Goal: Task Accomplishment & Management: Use online tool/utility

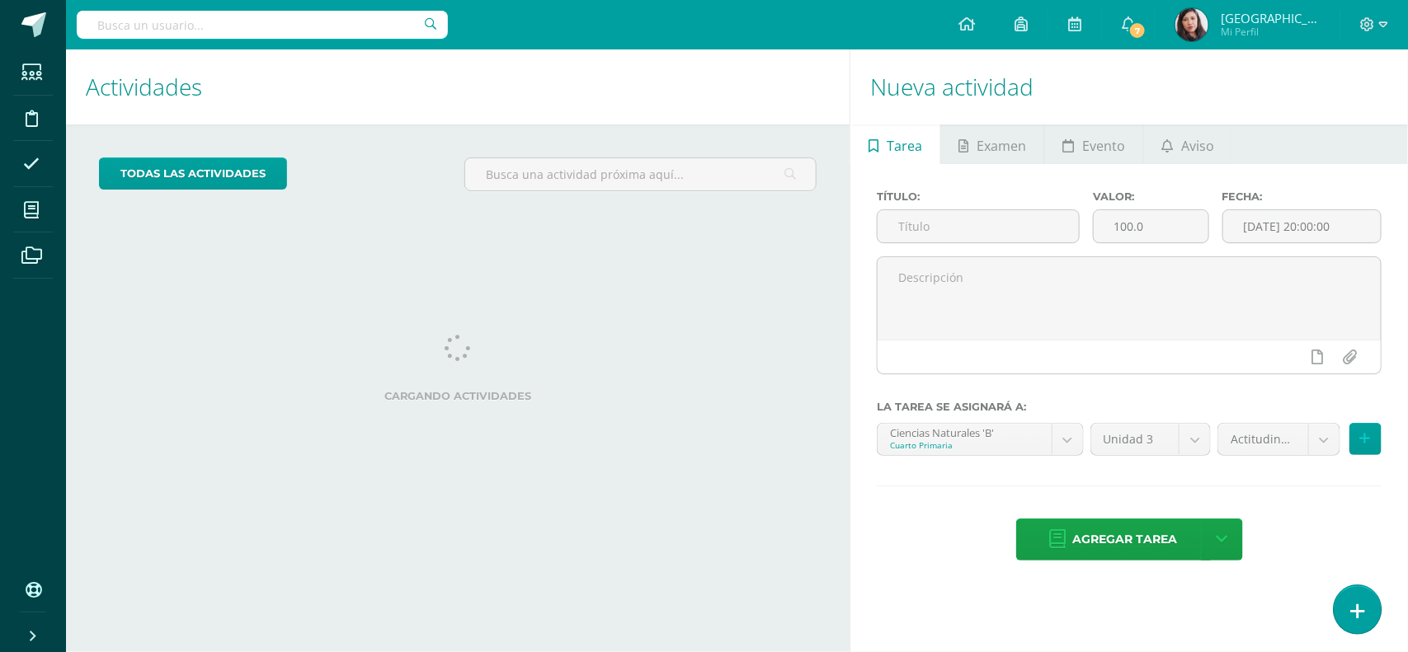
click at [1350, 604] on icon at bounding box center [1357, 611] width 15 height 19
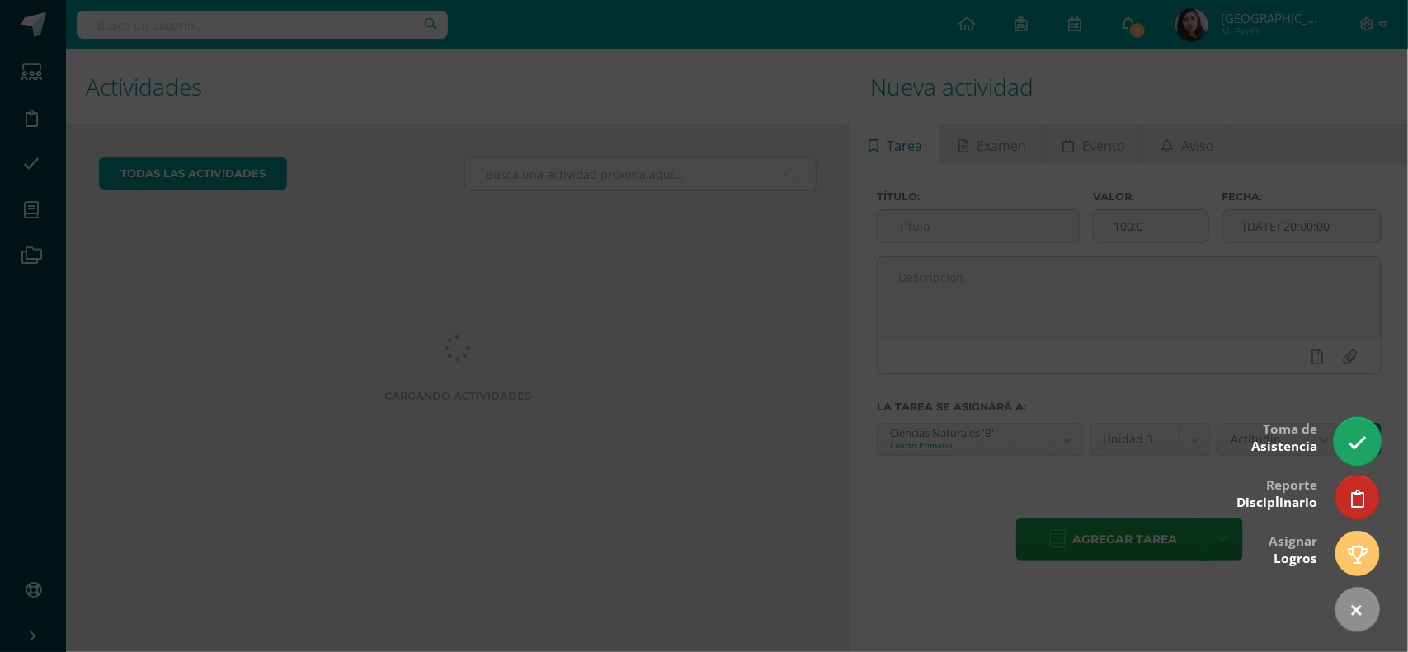
click at [1358, 434] on icon at bounding box center [1356, 443] width 19 height 19
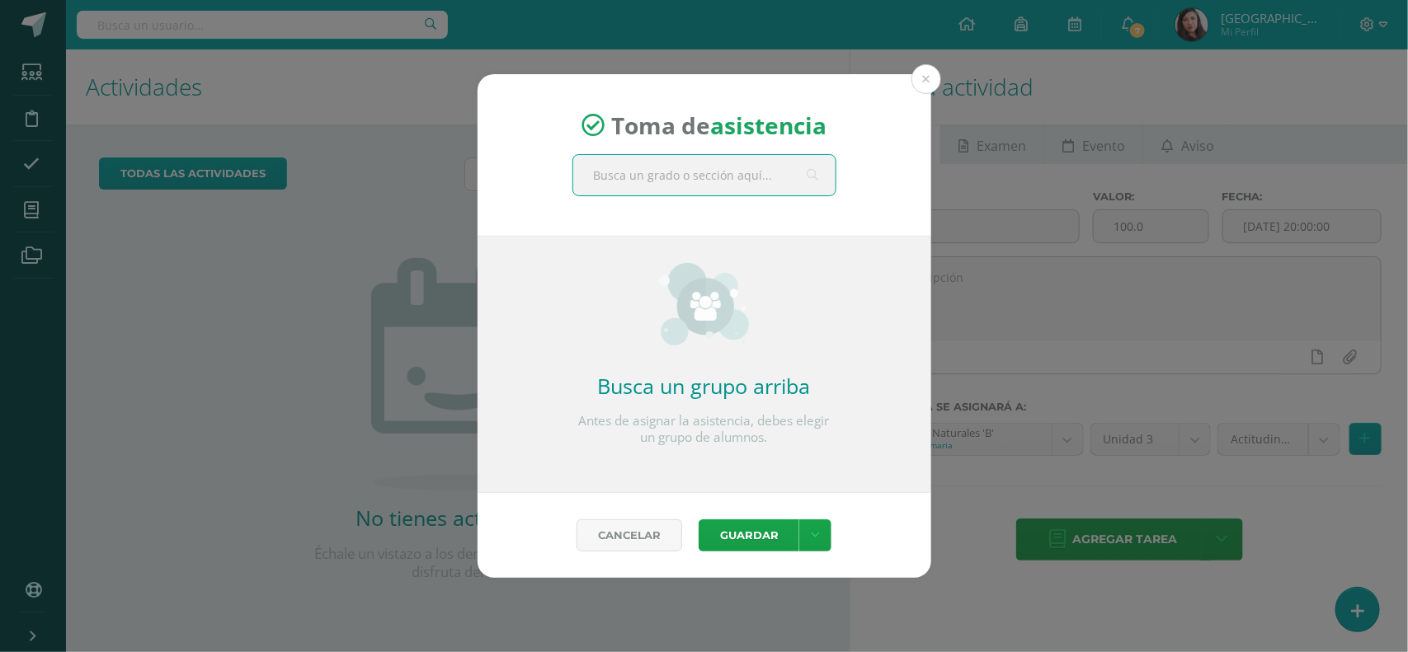
click at [780, 163] on input "text" at bounding box center [704, 175] width 262 height 40
type input "cuarto"
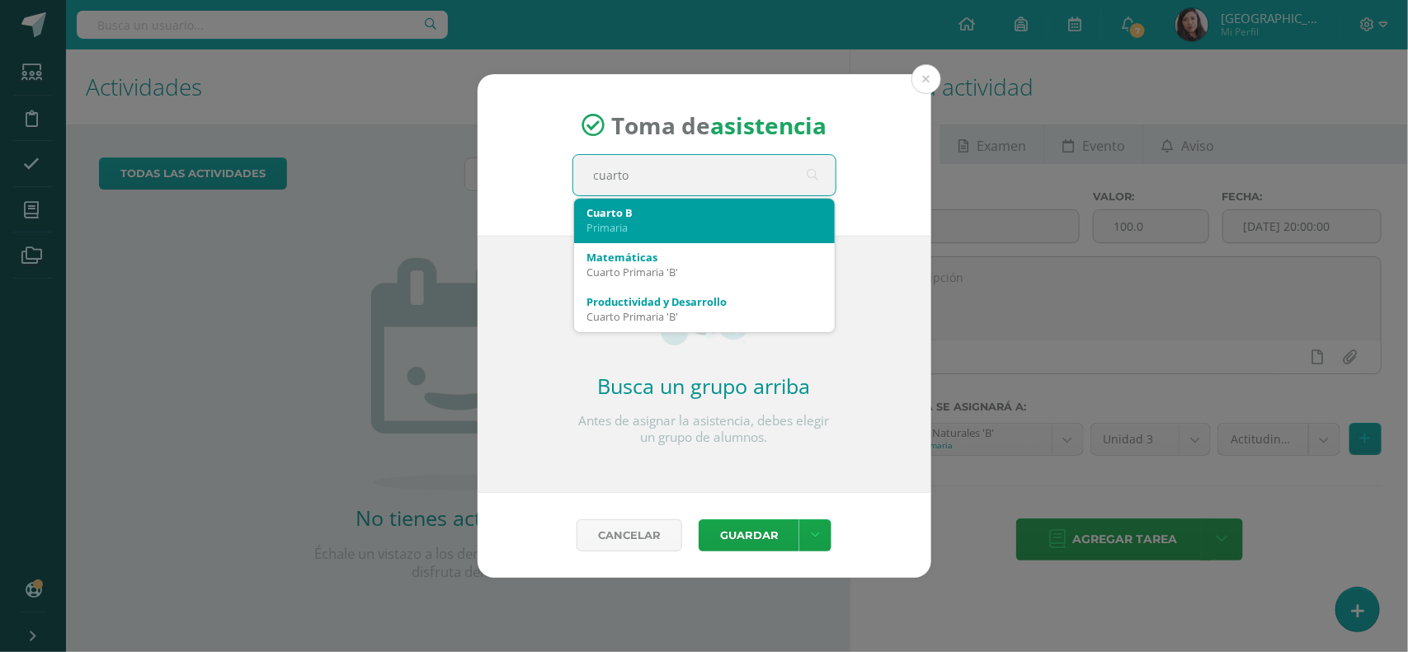
click at [738, 217] on div "Cuarto B" at bounding box center [704, 212] width 234 height 15
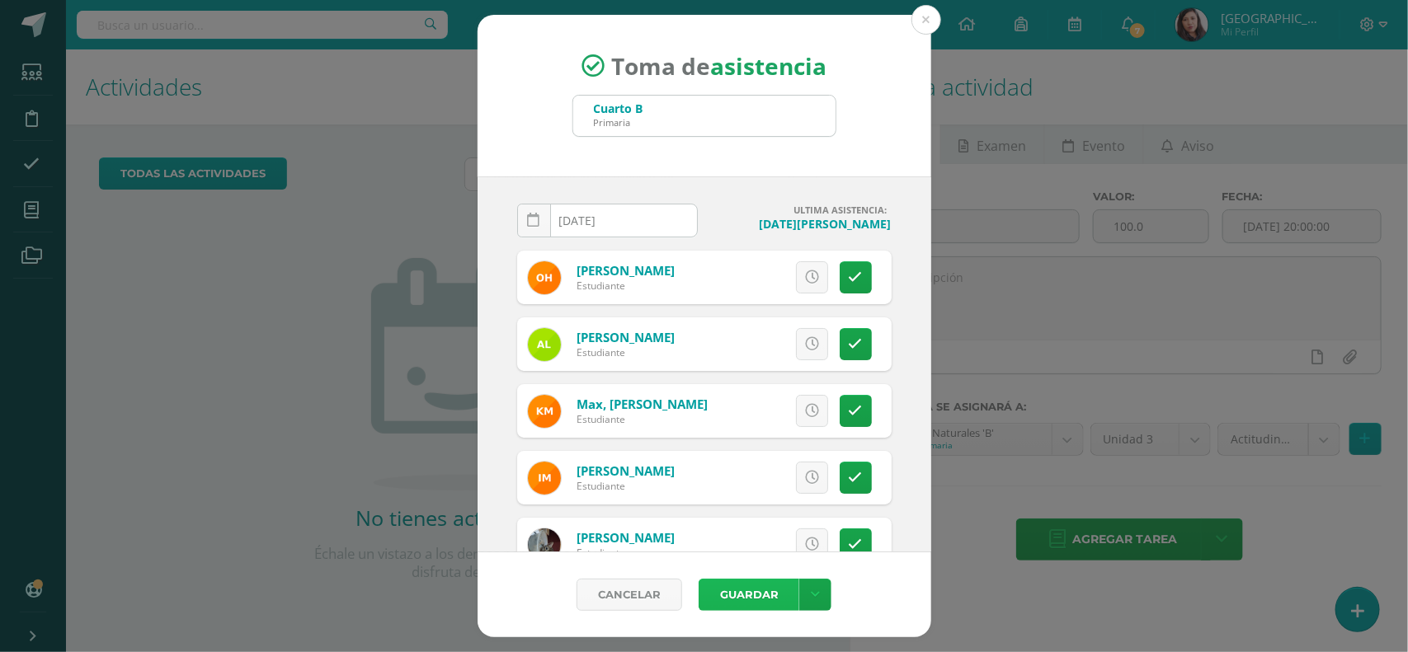
click at [742, 592] on button "Guardar" at bounding box center [748, 595] width 101 height 32
